Goal: Information Seeking & Learning: Learn about a topic

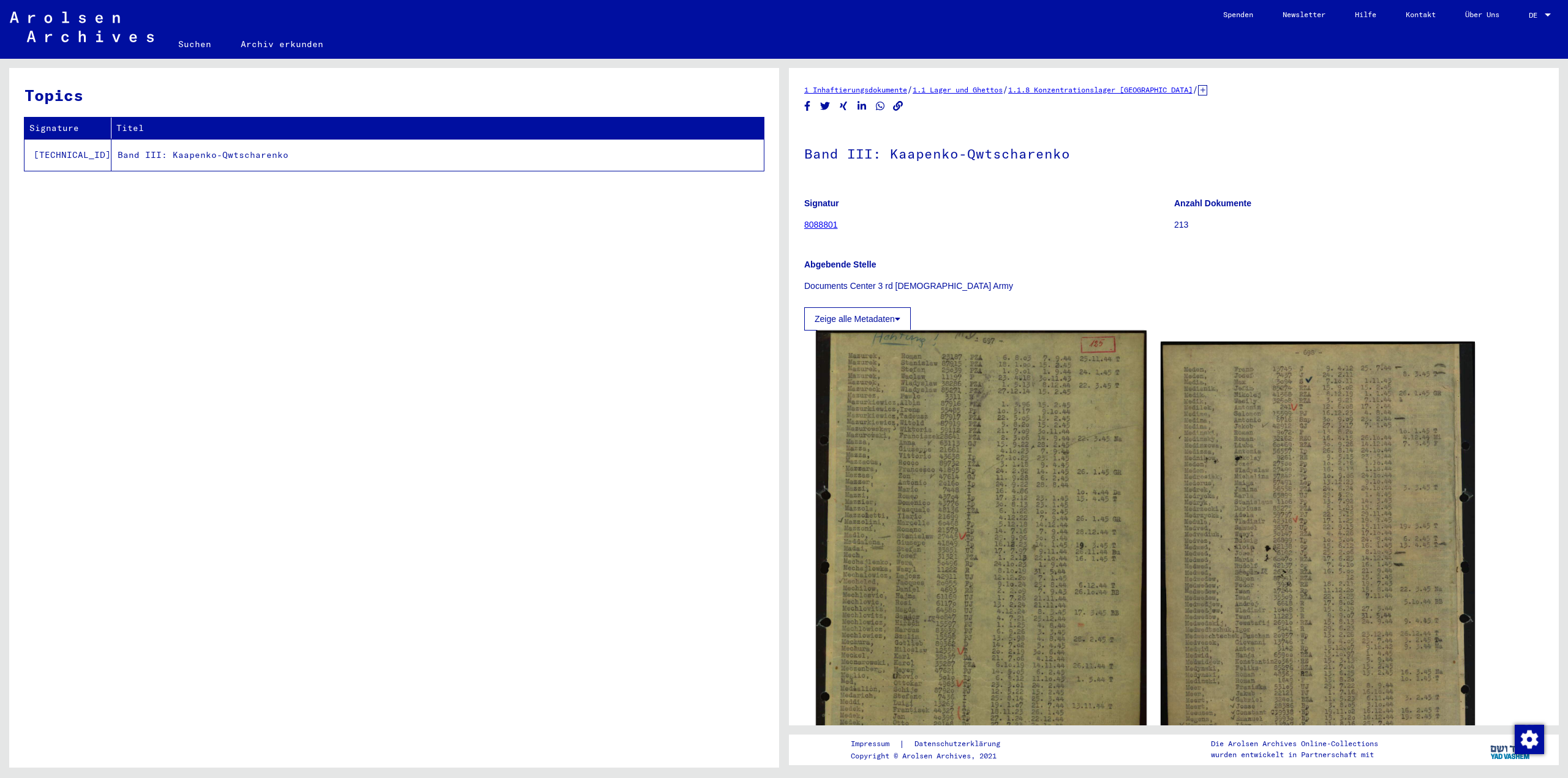
click at [951, 418] on img at bounding box center [981, 559] width 330 height 457
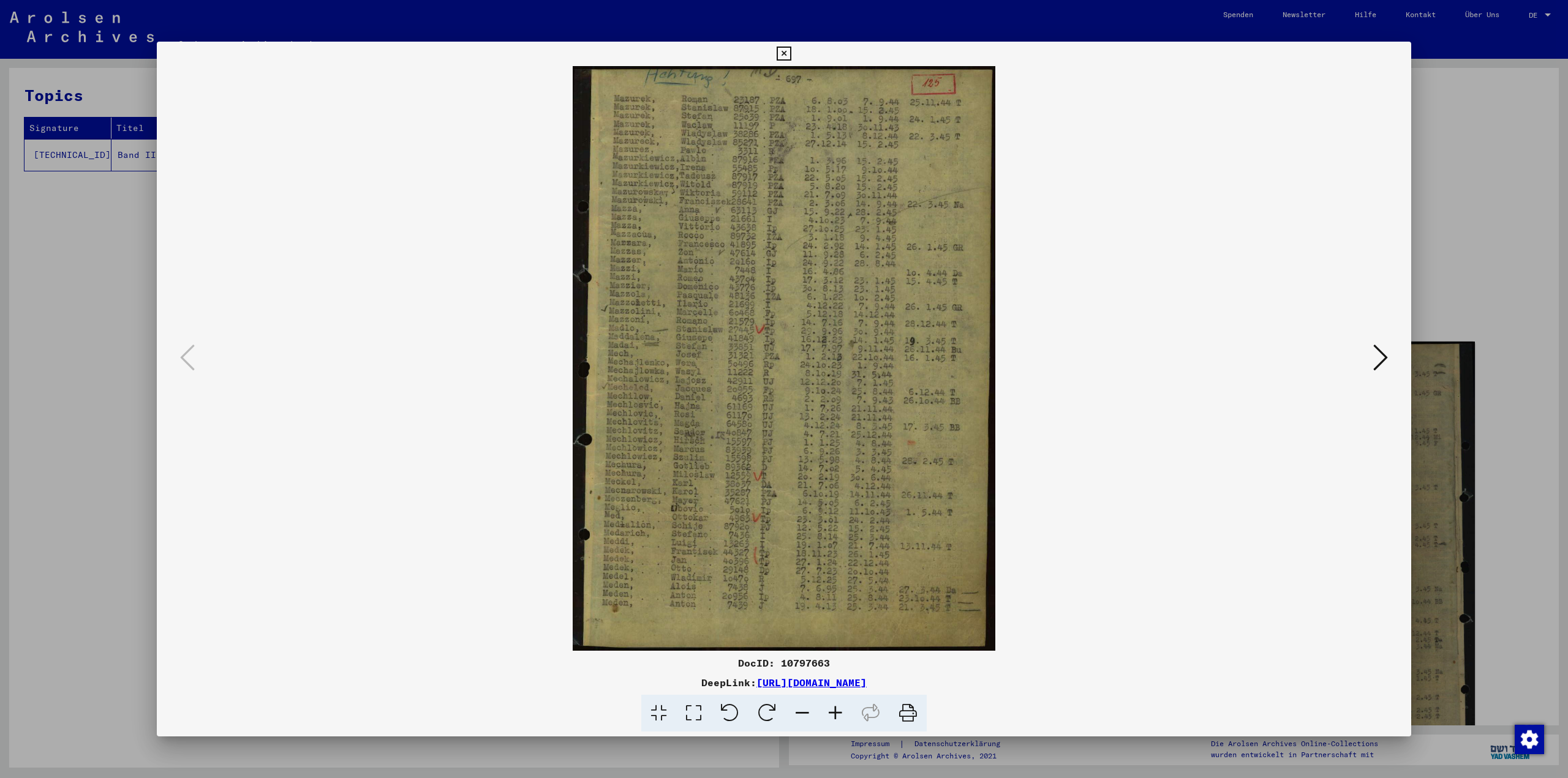
click at [835, 706] on icon at bounding box center [835, 713] width 33 height 38
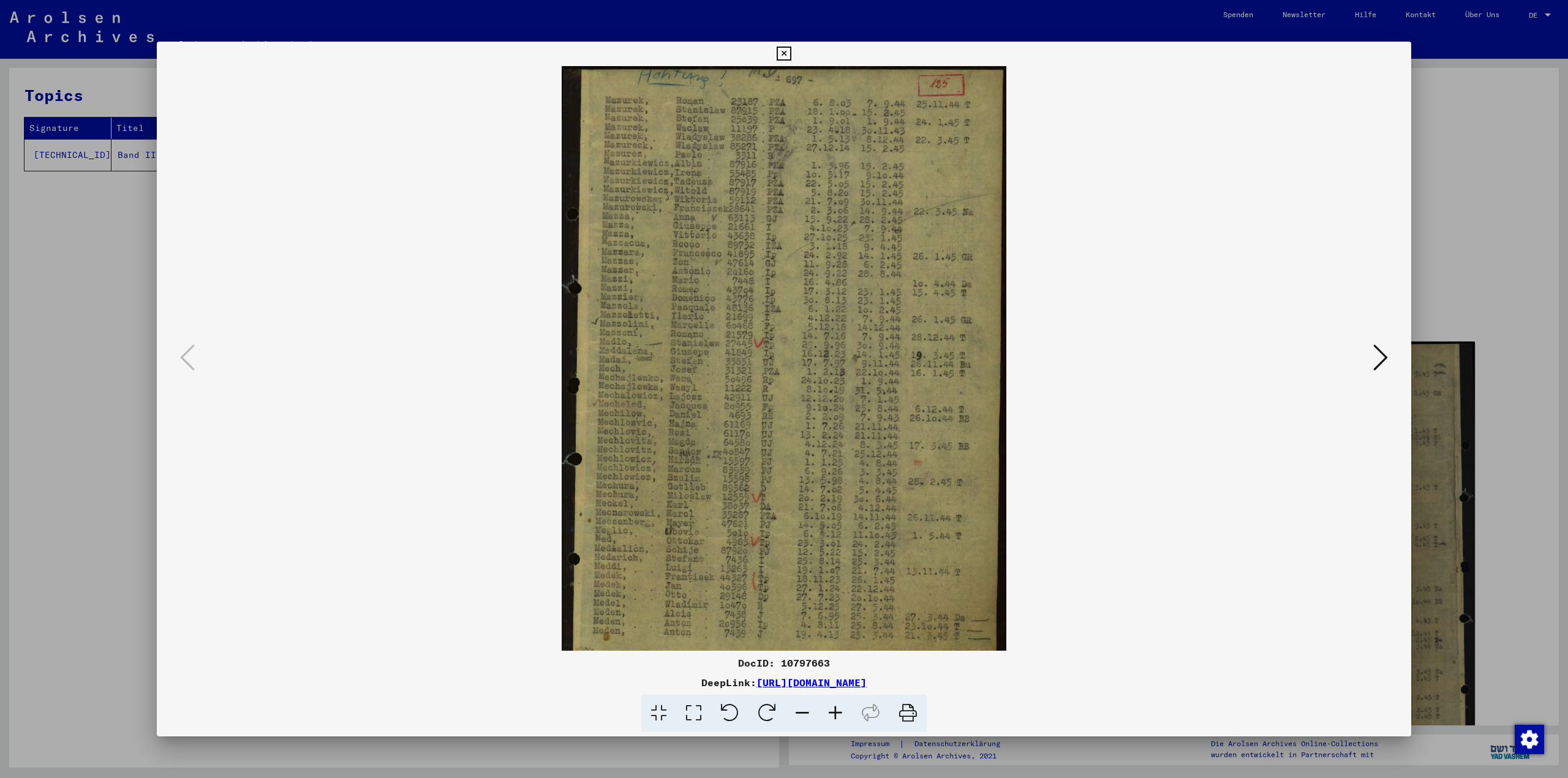
click at [835, 706] on icon at bounding box center [835, 713] width 33 height 38
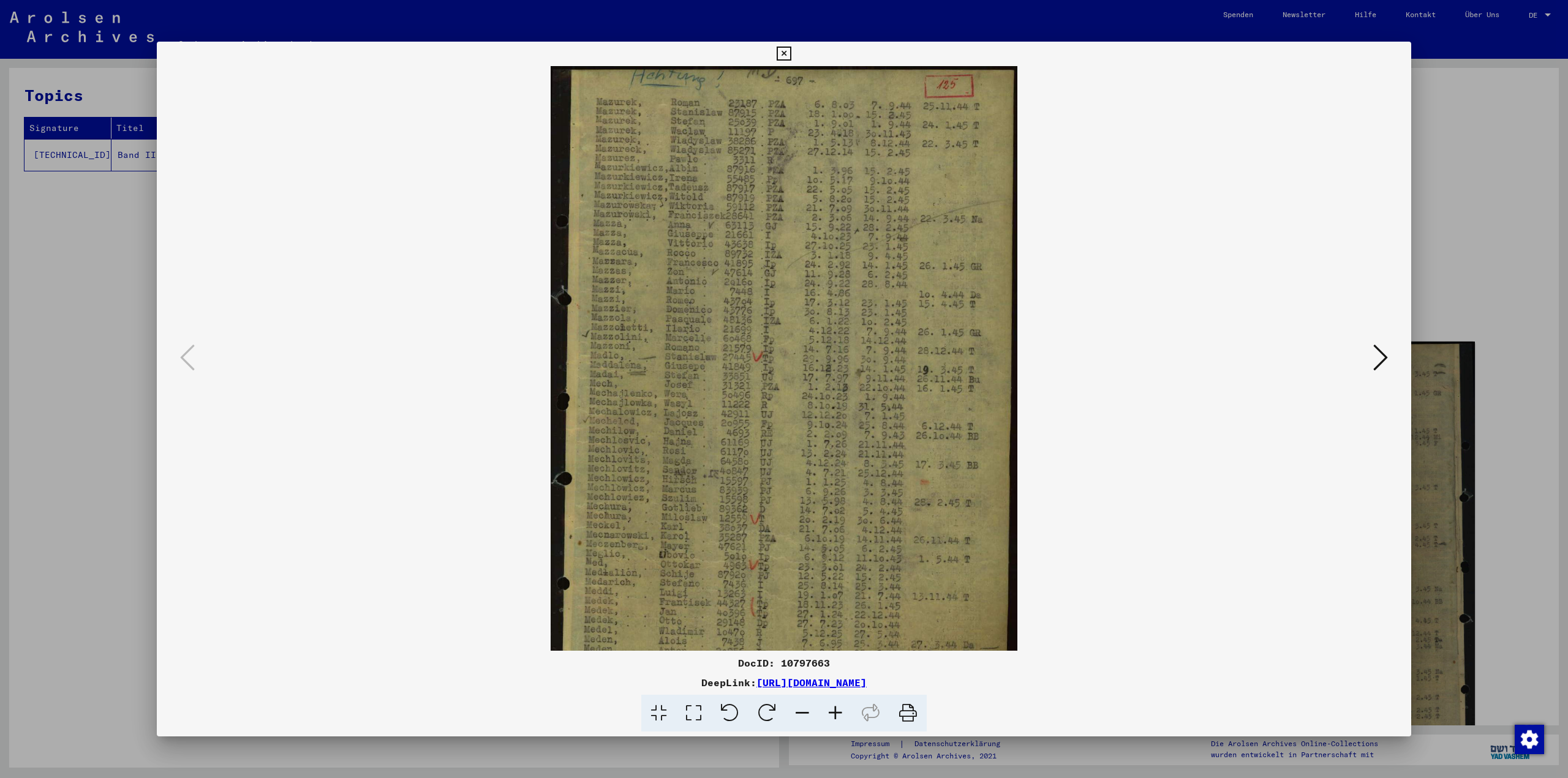
click at [835, 706] on icon at bounding box center [835, 713] width 33 height 38
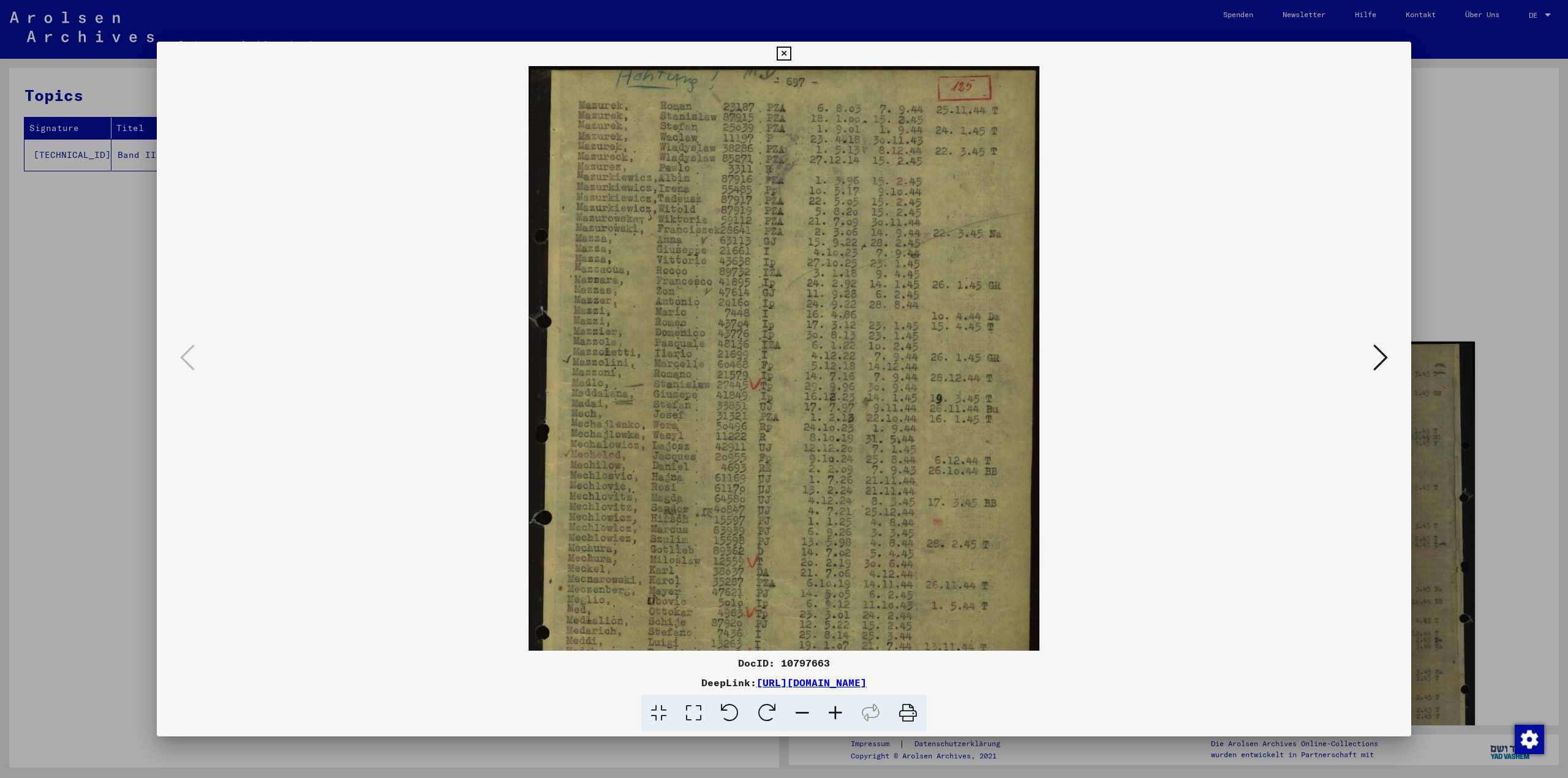
click at [835, 706] on icon at bounding box center [835, 713] width 33 height 38
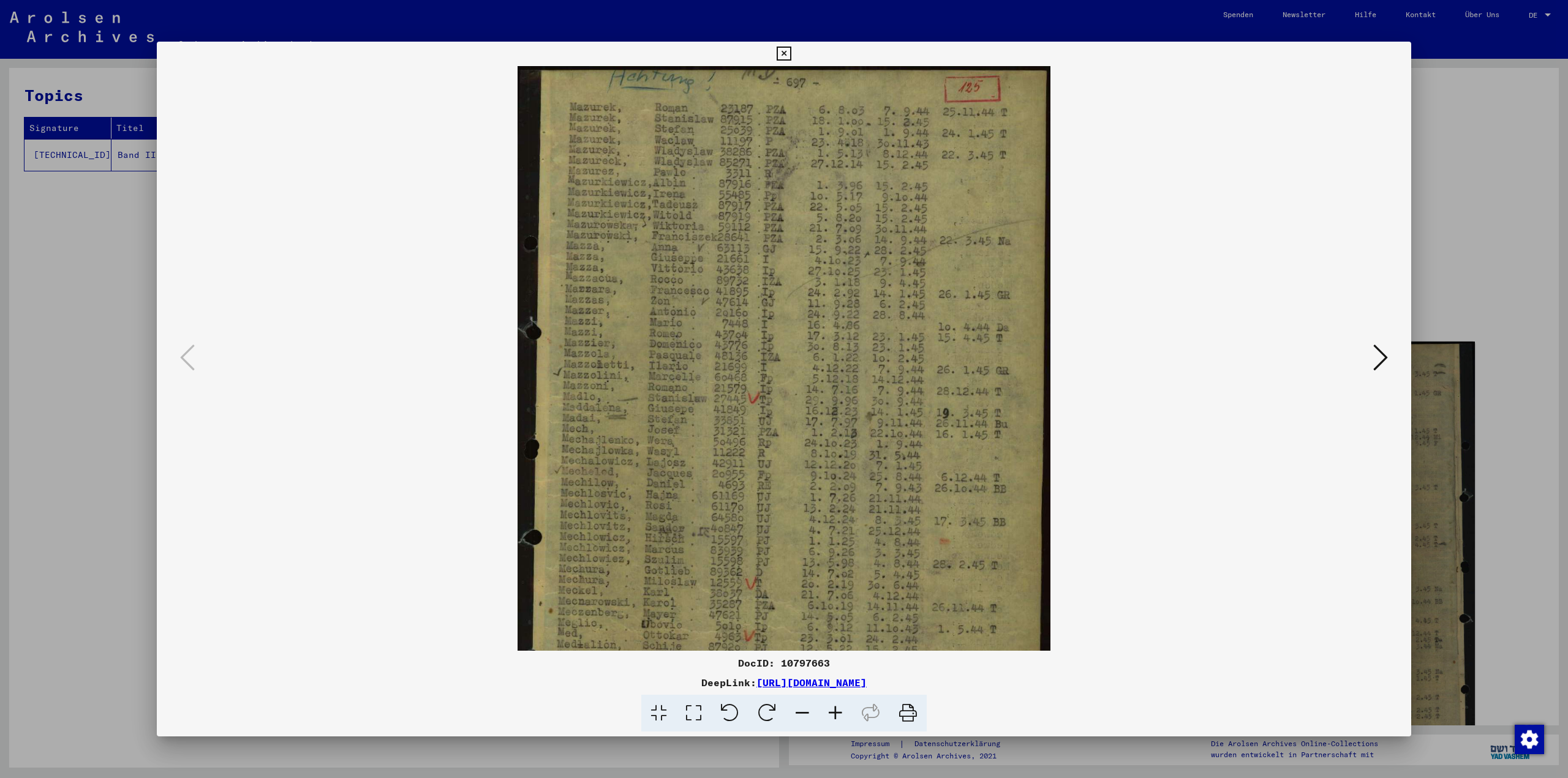
click at [835, 706] on icon at bounding box center [835, 713] width 33 height 38
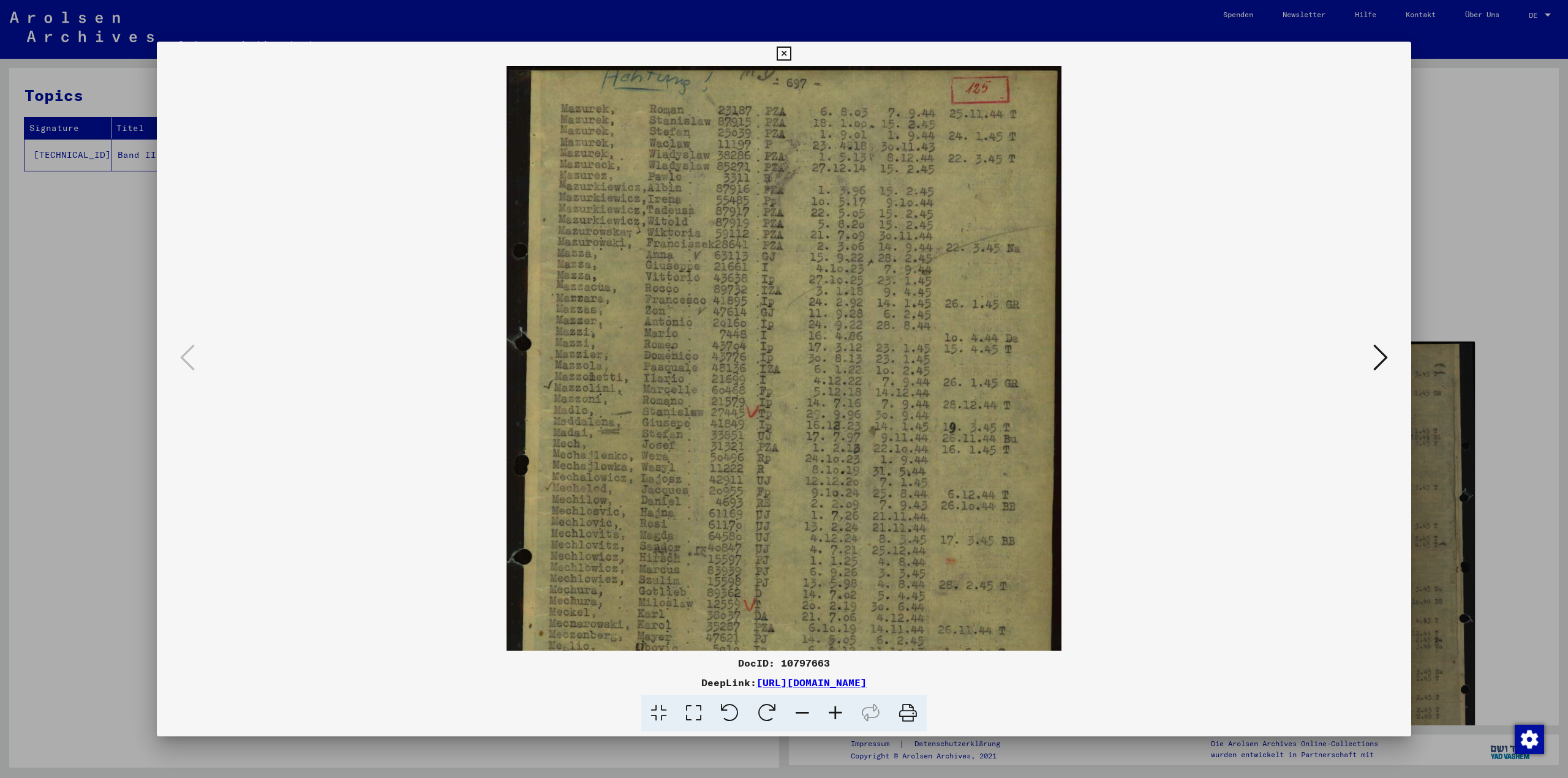
click at [835, 706] on icon at bounding box center [835, 713] width 33 height 38
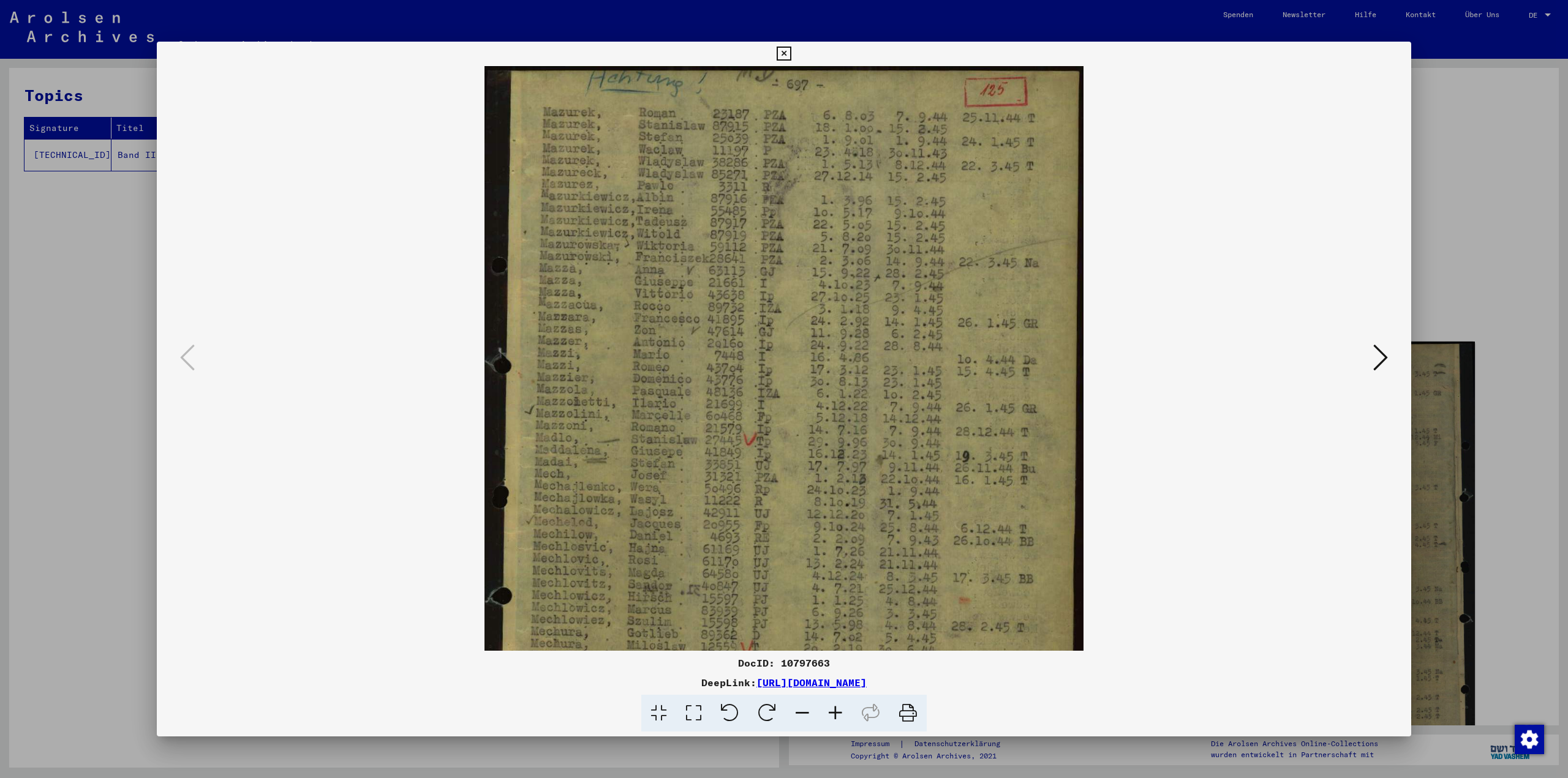
click at [835, 706] on icon at bounding box center [835, 713] width 33 height 38
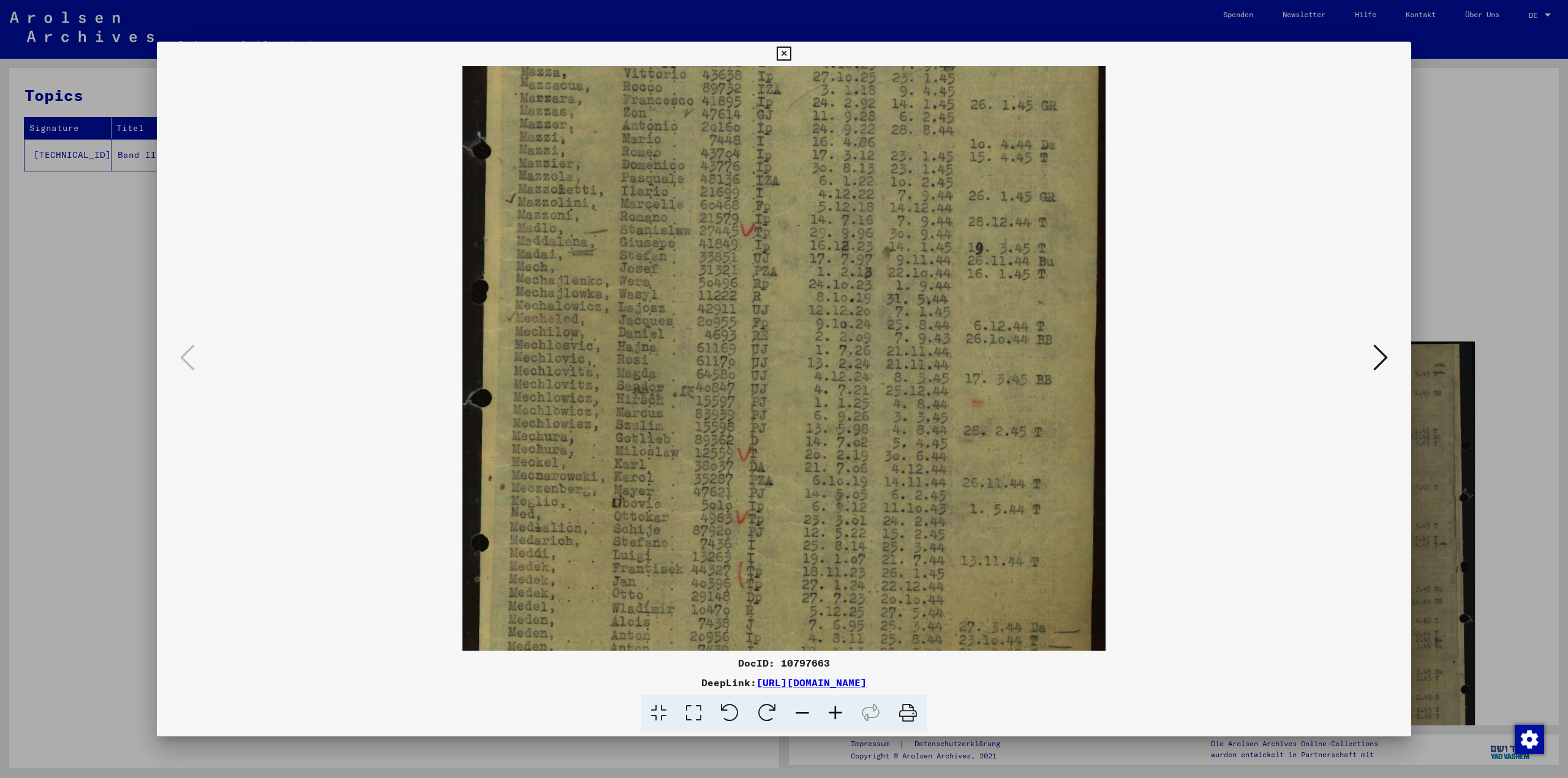
drag, startPoint x: 902, startPoint y: 538, endPoint x: 850, endPoint y: 284, distance: 259.3
click at [934, 298] on img at bounding box center [784, 275] width 644 height 891
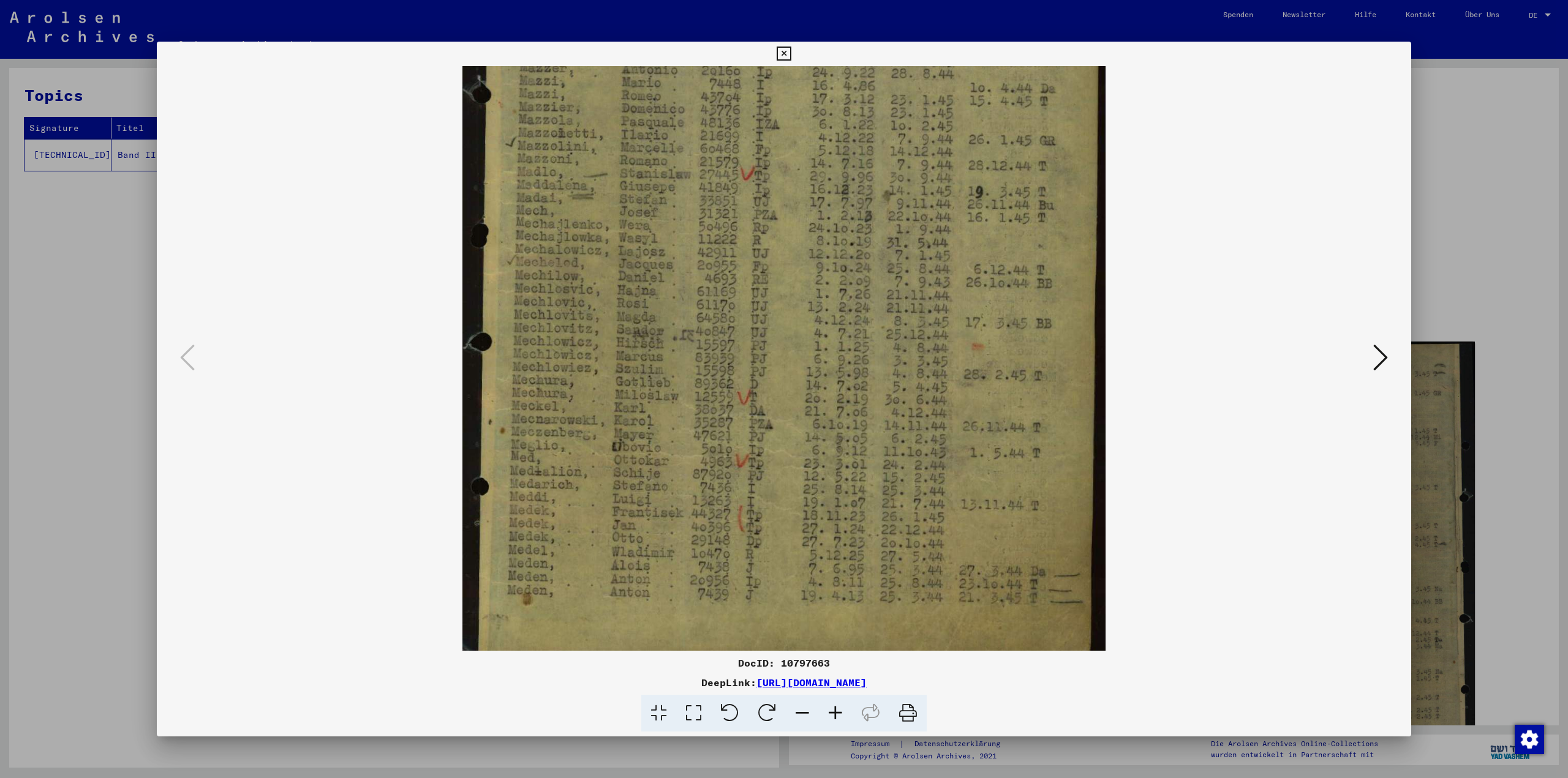
scroll to position [295, 0]
click at [594, 535] on img at bounding box center [784, 216] width 644 height 891
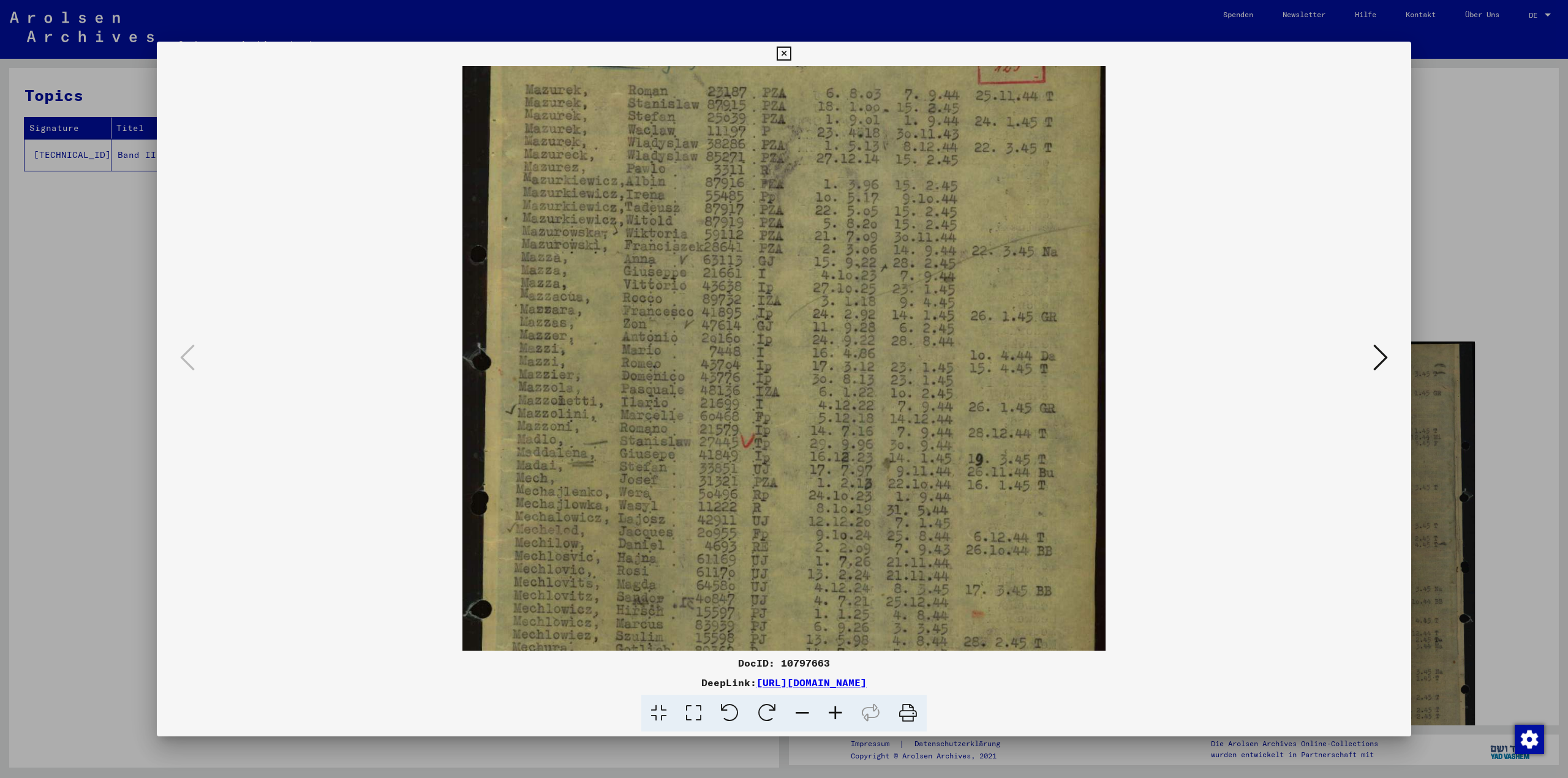
scroll to position [0, 0]
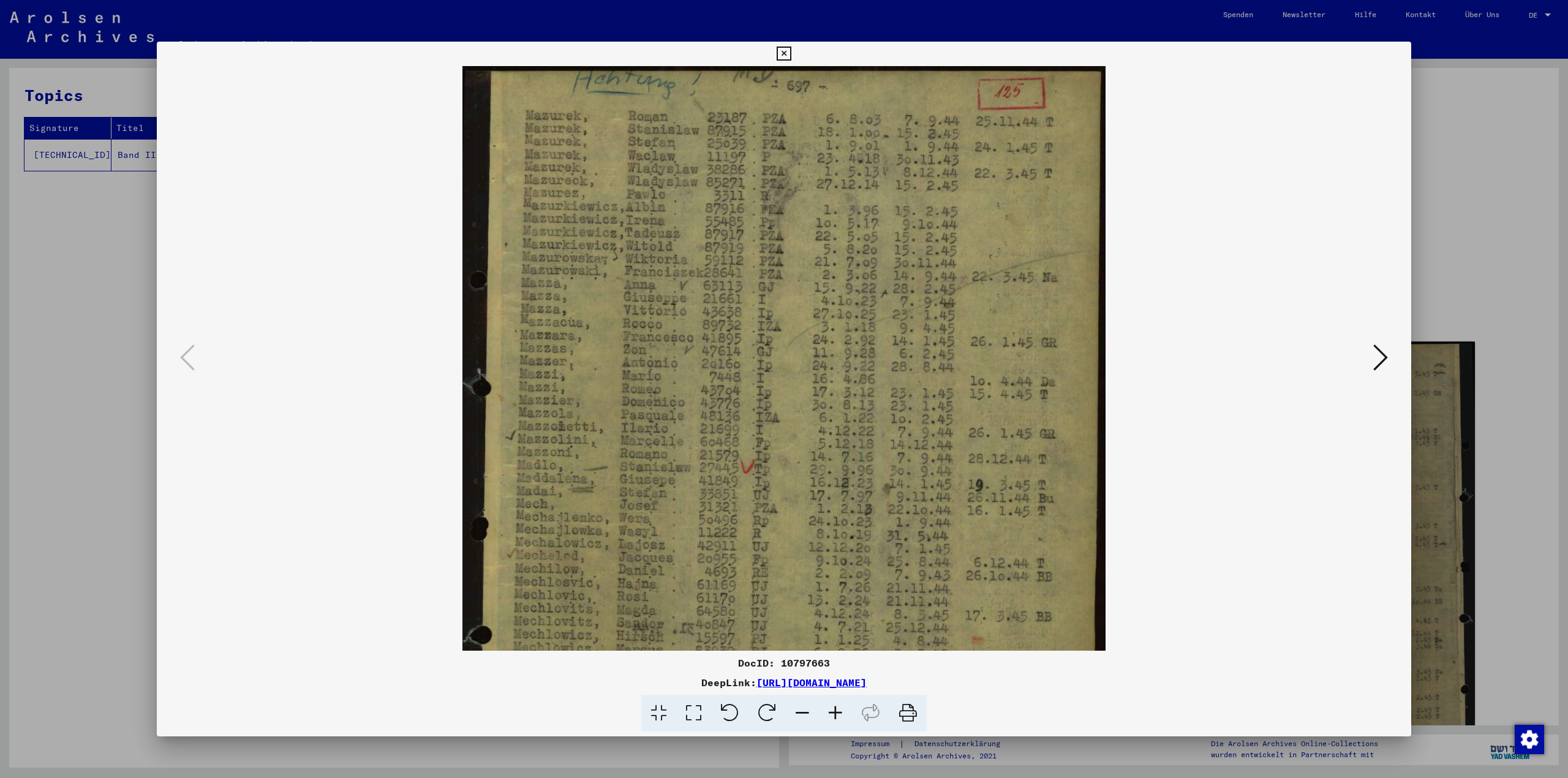
drag, startPoint x: 985, startPoint y: 275, endPoint x: 988, endPoint y: 594, distance: 319.0
click at [989, 598] on img at bounding box center [784, 511] width 644 height 891
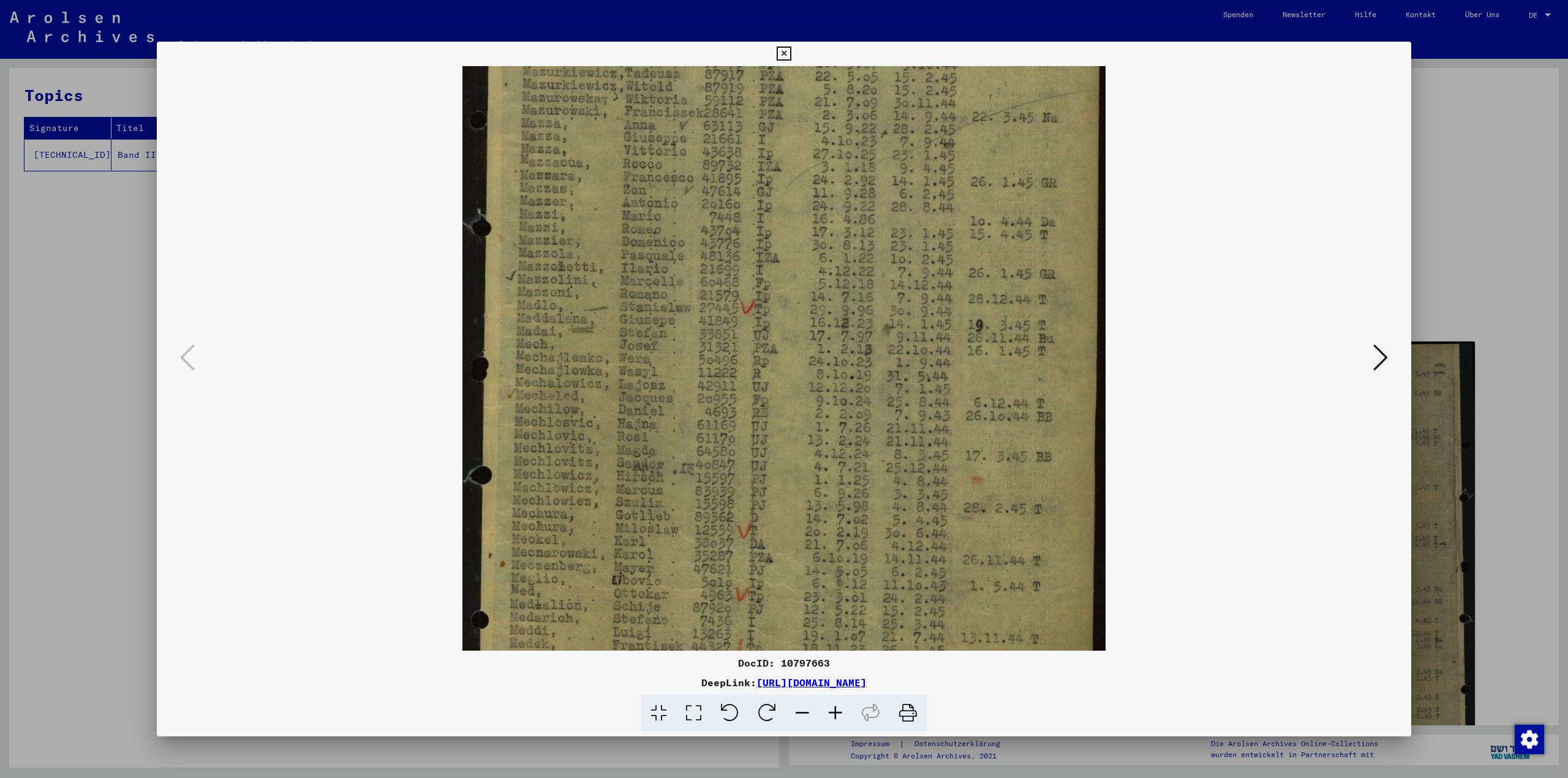
drag, startPoint x: 986, startPoint y: 536, endPoint x: 1004, endPoint y: 293, distance: 243.7
click at [1004, 303] on img at bounding box center [784, 352] width 644 height 891
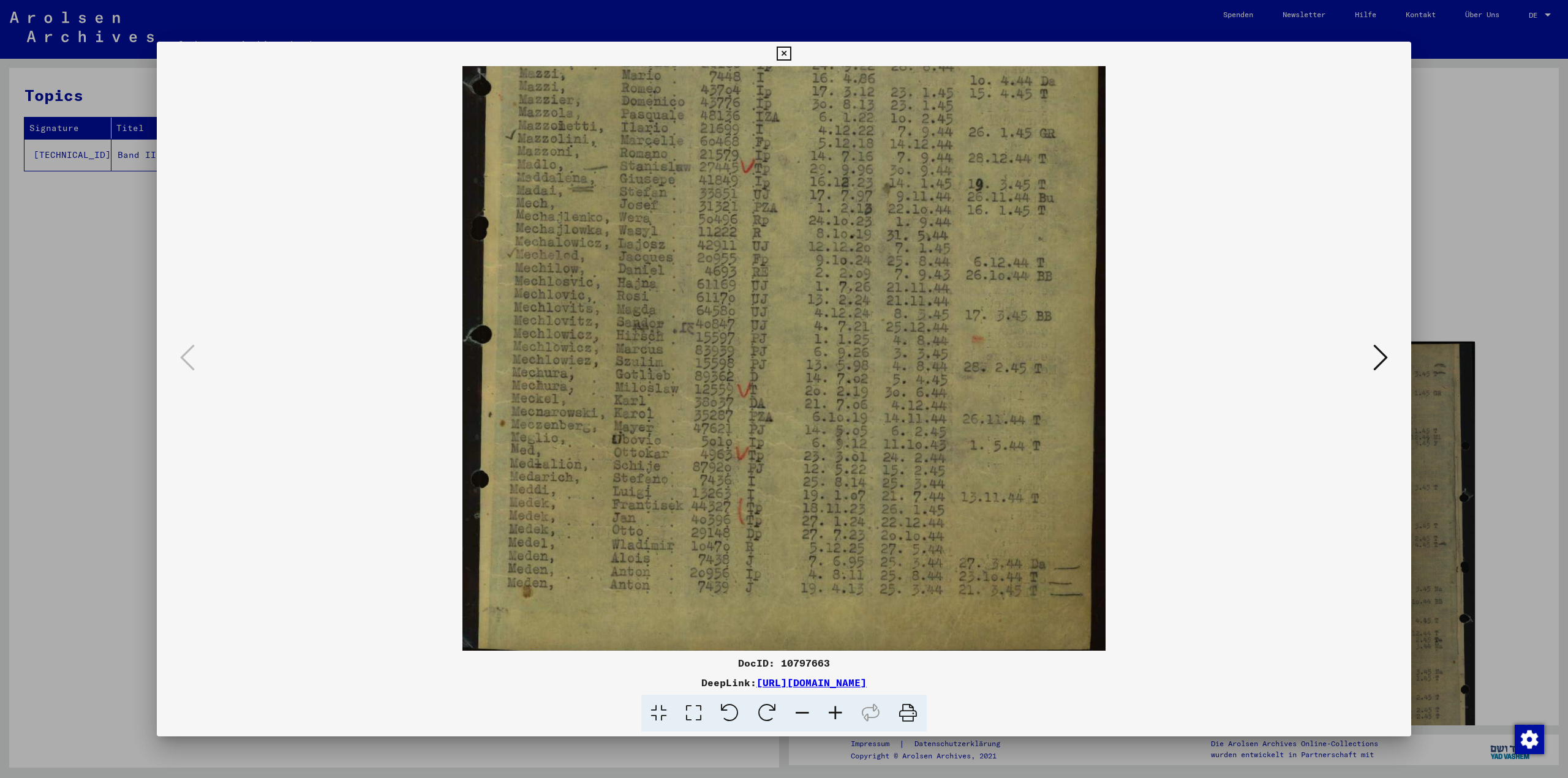
scroll to position [306, 0]
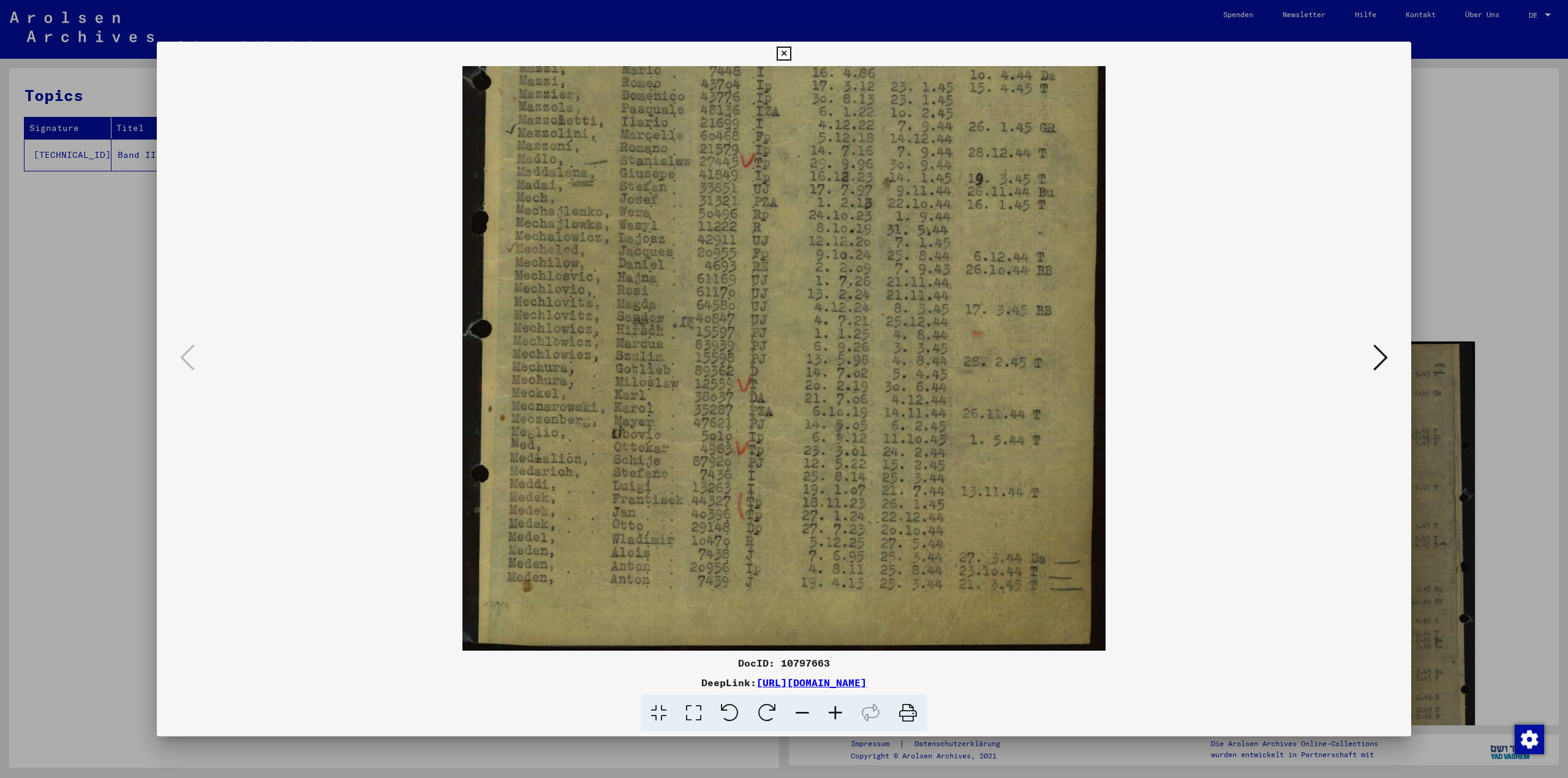
drag, startPoint x: 961, startPoint y: 556, endPoint x: 966, endPoint y: 510, distance: 46.3
click at [966, 511] on img at bounding box center [784, 206] width 644 height 891
click at [1424, 264] on div at bounding box center [784, 389] width 1568 height 778
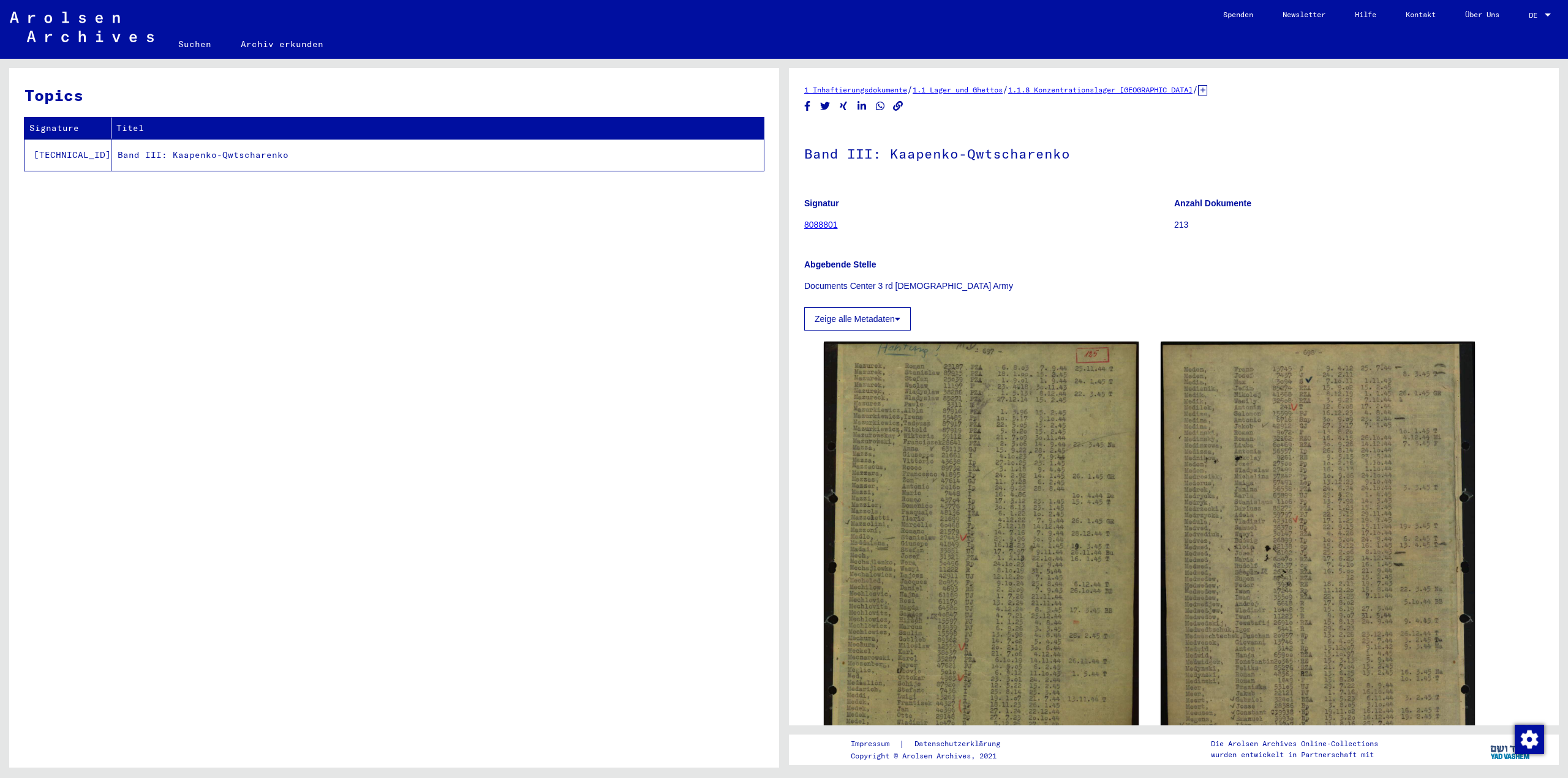
click at [900, 103] on icon "Copy link" at bounding box center [898, 106] width 13 height 11
